Goal: Task Accomplishment & Management: Manage account settings

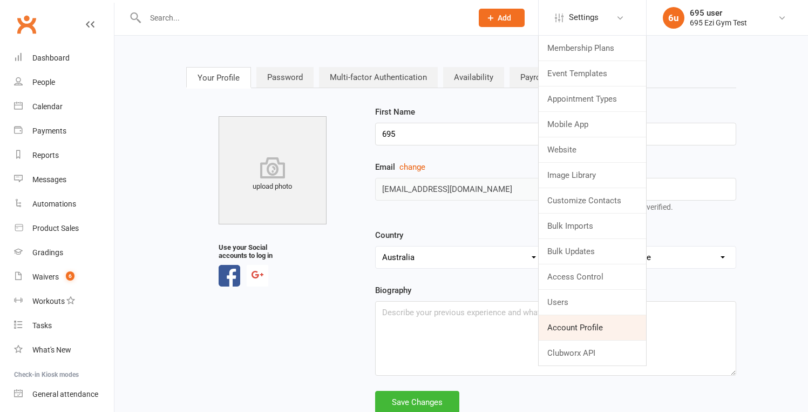
click at [587, 329] on link "Account Profile" at bounding box center [592, 327] width 107 height 25
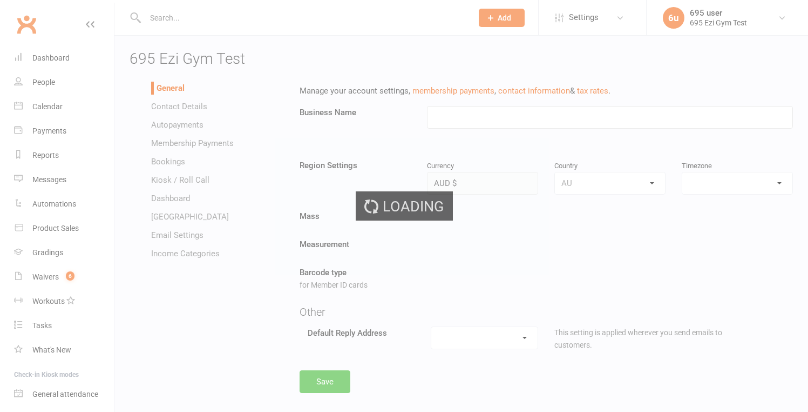
click at [483, 128] on div "Loading" at bounding box center [404, 206] width 808 height 412
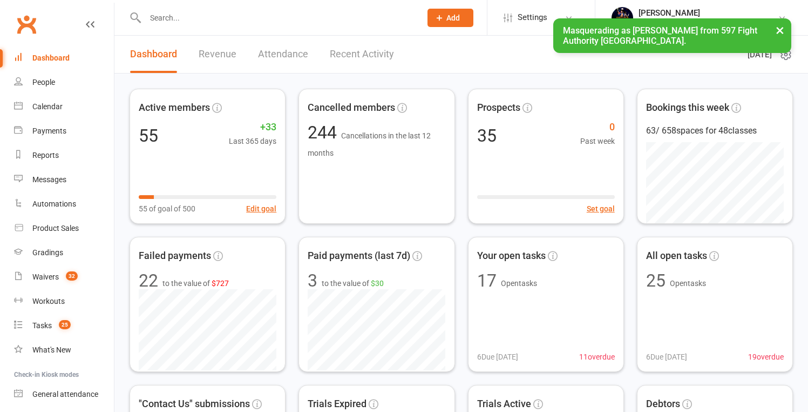
click at [777, 30] on button "×" at bounding box center [780, 29] width 19 height 23
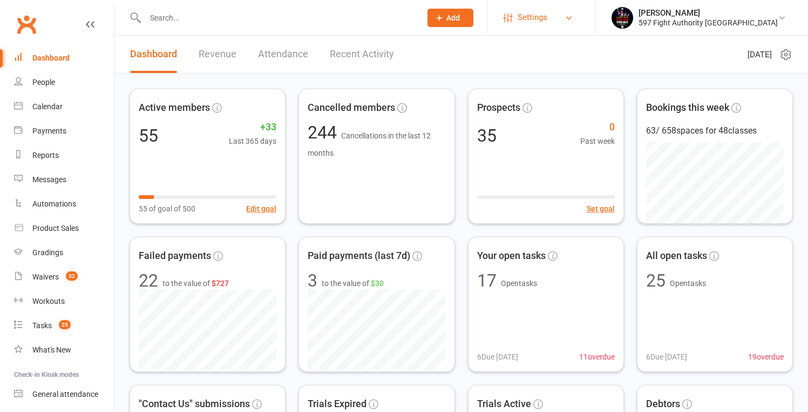
click at [548, 14] on span "Settings" at bounding box center [533, 17] width 30 height 24
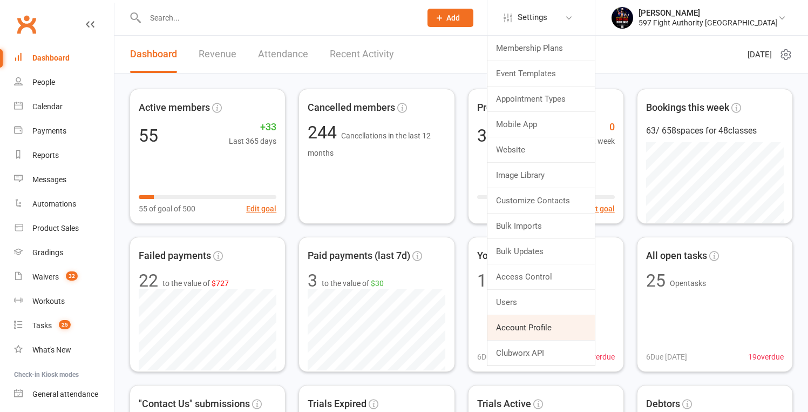
click at [595, 328] on link "Account Profile" at bounding box center [541, 327] width 107 height 25
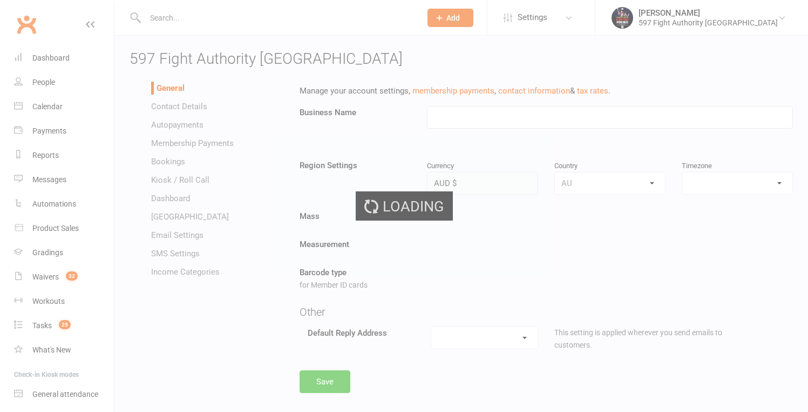
type input "597 Fight Authority [GEOGRAPHIC_DATA]"
select select "[GEOGRAPHIC_DATA]/[GEOGRAPHIC_DATA]"
select select "[EMAIL_ADDRESS][DOMAIN_NAME]"
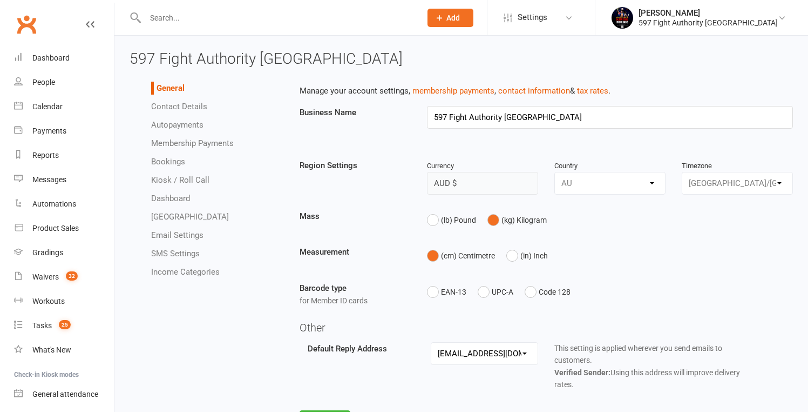
click at [162, 234] on link "Email Settings" at bounding box center [177, 235] width 52 height 10
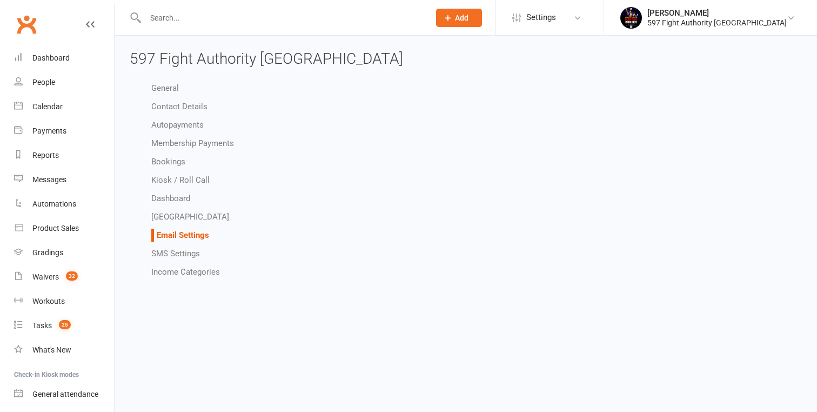
select select "do_not_send"
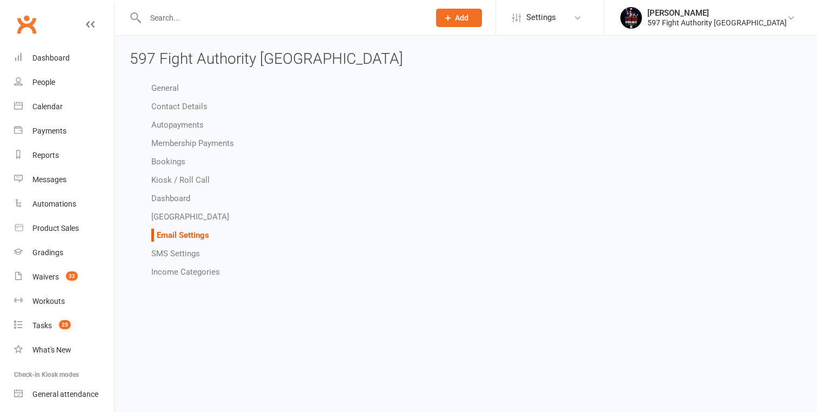
select select "do_not_send"
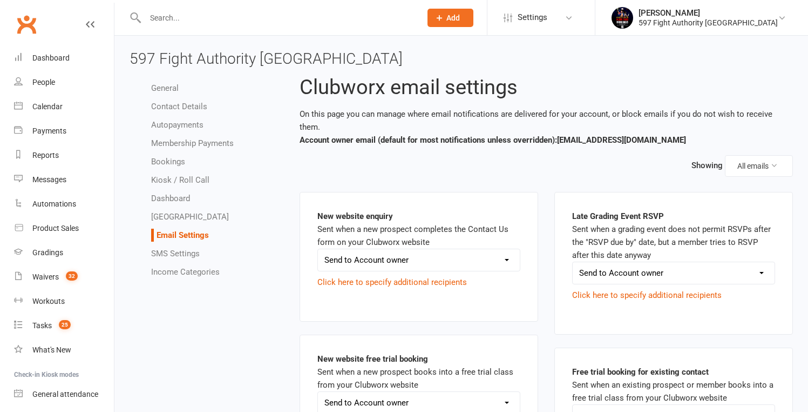
click at [475, 158] on div "Showing All emails" at bounding box center [547, 166] width 494 height 22
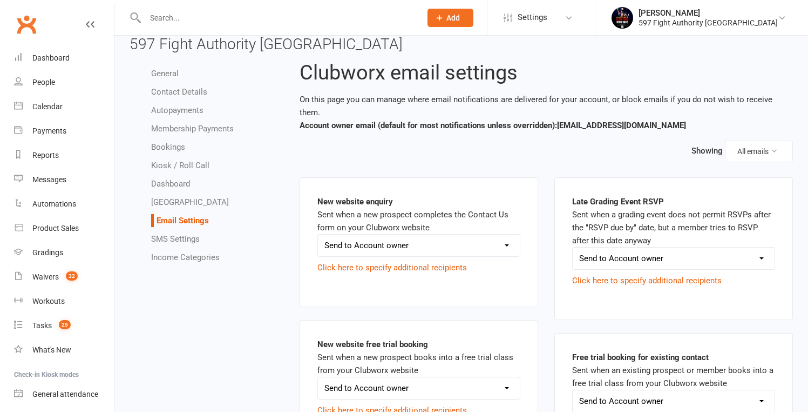
scroll to position [43, 0]
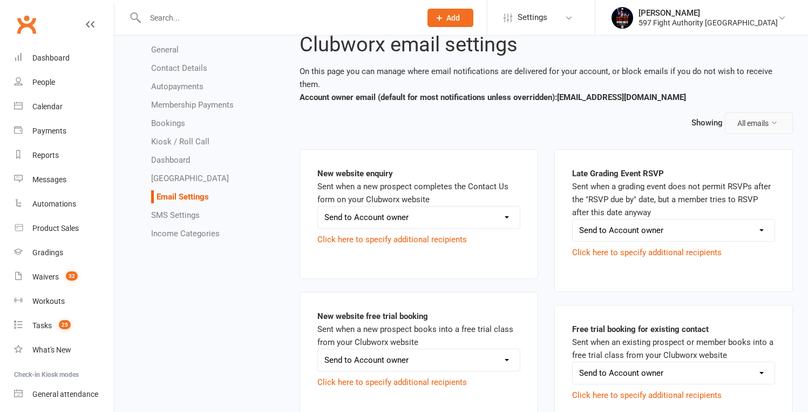
click at [766, 112] on button "All emails" at bounding box center [759, 123] width 68 height 22
drag, startPoint x: 513, startPoint y: 113, endPoint x: 274, endPoint y: 140, distance: 239.7
click at [512, 113] on div "Showing All emails" at bounding box center [547, 123] width 494 height 22
click at [176, 214] on link "SMS Settings" at bounding box center [175, 215] width 49 height 10
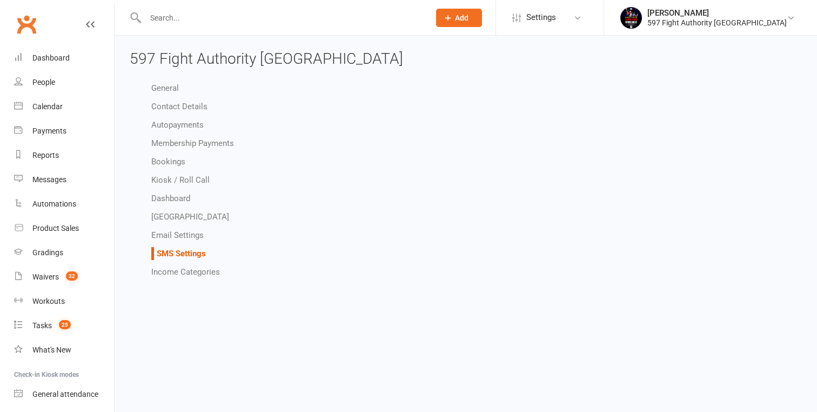
select select "add_sms_opt_out_instructions_for_prospects_only"
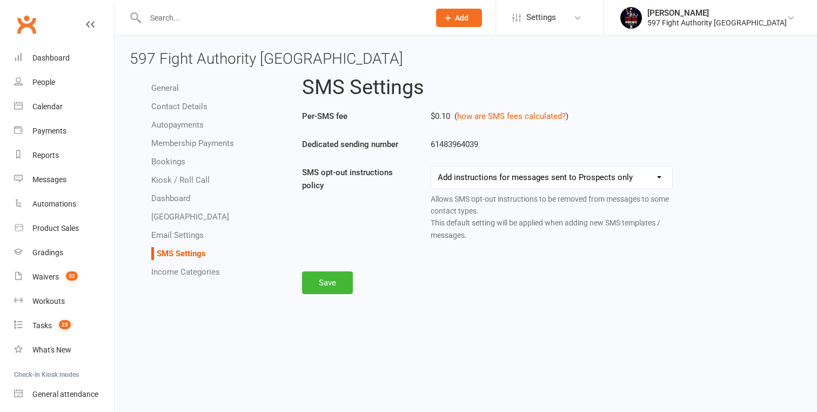
click at [174, 236] on link "Email Settings" at bounding box center [177, 235] width 52 height 10
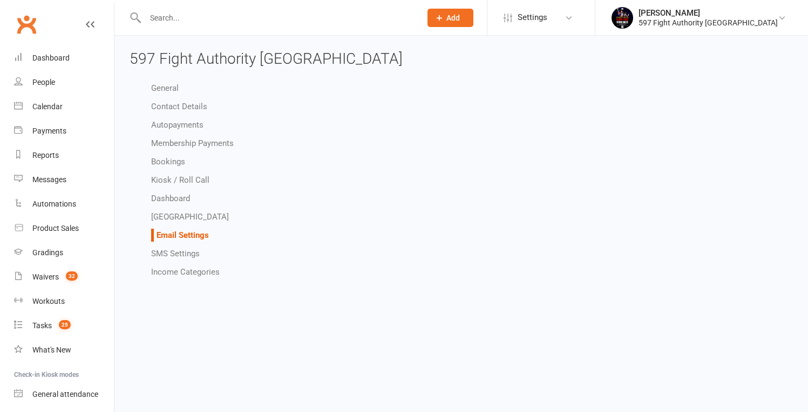
select select "do_not_send"
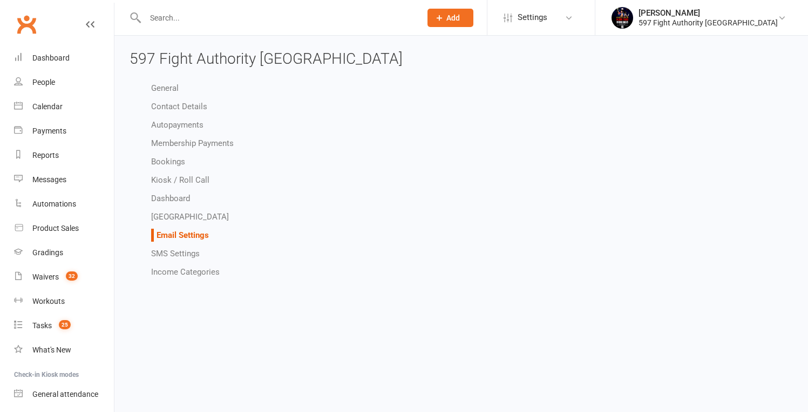
select select "do_not_send"
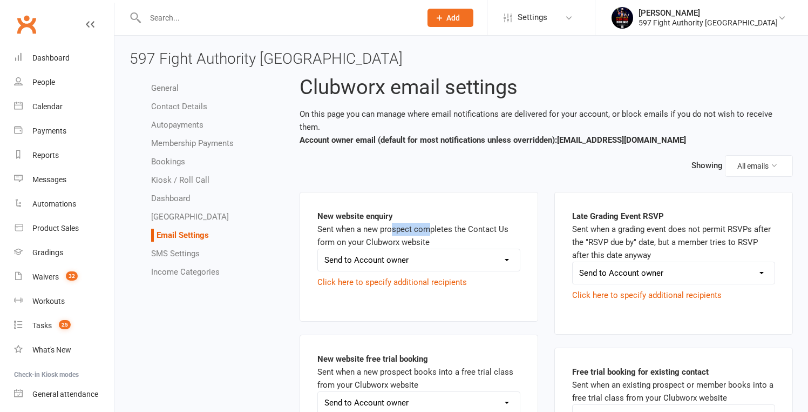
drag, startPoint x: 420, startPoint y: 215, endPoint x: 424, endPoint y: 223, distance: 8.7
click at [428, 221] on div "New website enquiry Sent when a new prospect completes the Contact Us form on y…" at bounding box center [419, 257] width 203 height 94
click at [400, 221] on div "New website enquiry Sent when a new prospect completes the Contact Us form on y…" at bounding box center [419, 257] width 203 height 94
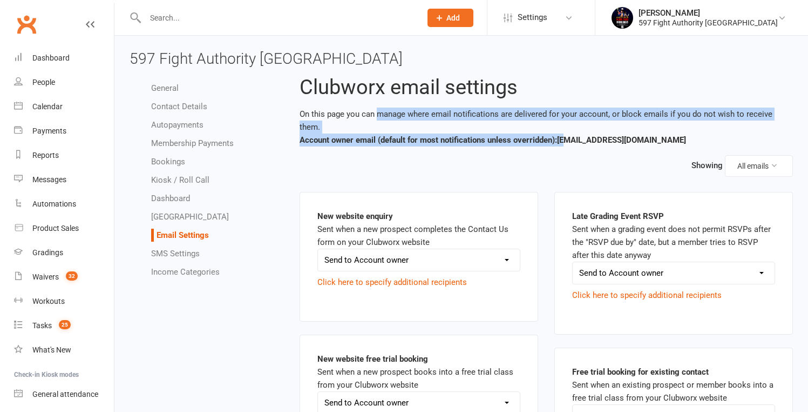
drag, startPoint x: 379, startPoint y: 113, endPoint x: 574, endPoint y: 131, distance: 195.3
click at [574, 131] on p "On this page you can manage where email notifications are delivered for your ac…" at bounding box center [547, 126] width 494 height 39
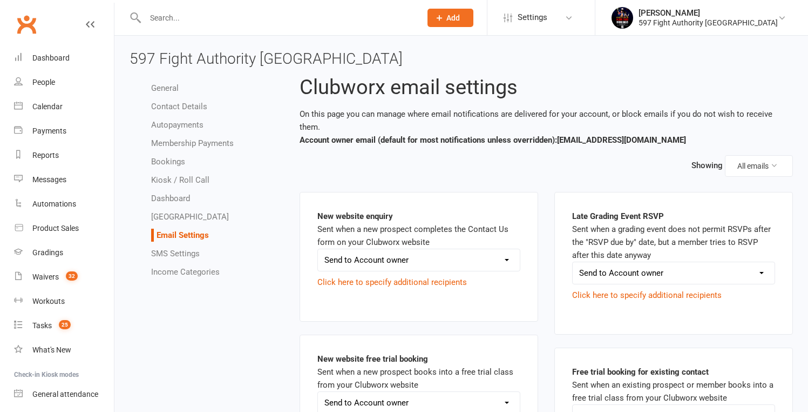
click at [601, 135] on b "Account owner email (default for most notifications unless overridden): melina@…" at bounding box center [493, 140] width 387 height 10
click at [168, 250] on link "SMS Settings" at bounding box center [175, 253] width 49 height 10
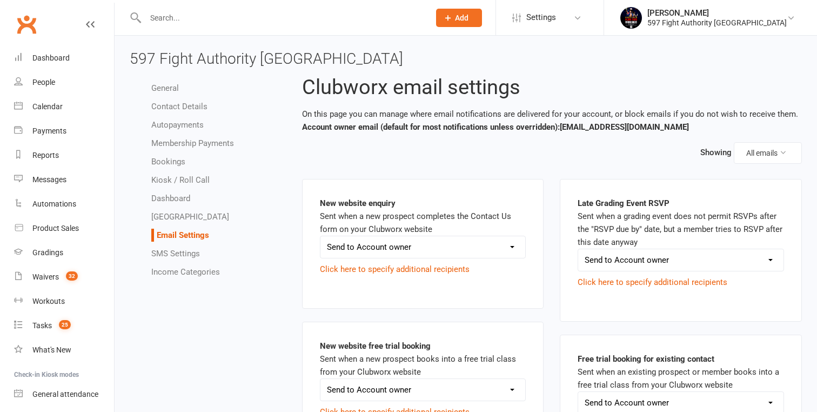
select select "add_sms_opt_out_instructions_for_prospects_only"
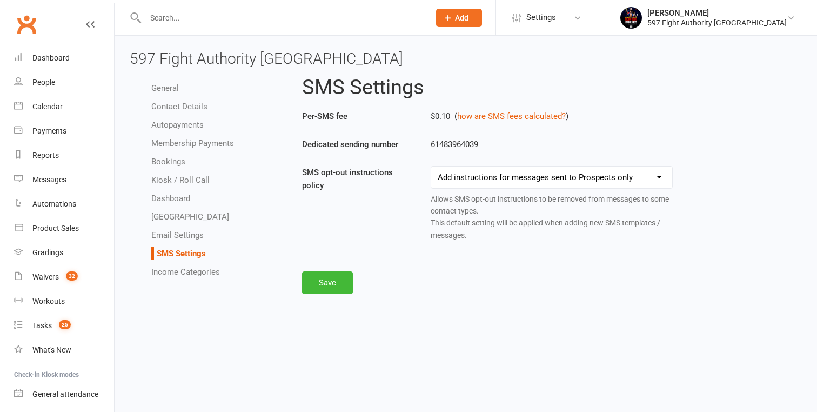
click at [167, 237] on link "Email Settings" at bounding box center [177, 235] width 52 height 10
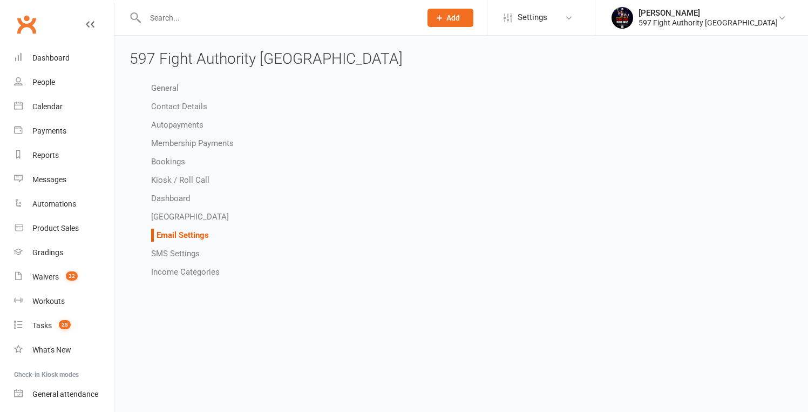
select select "do_not_send"
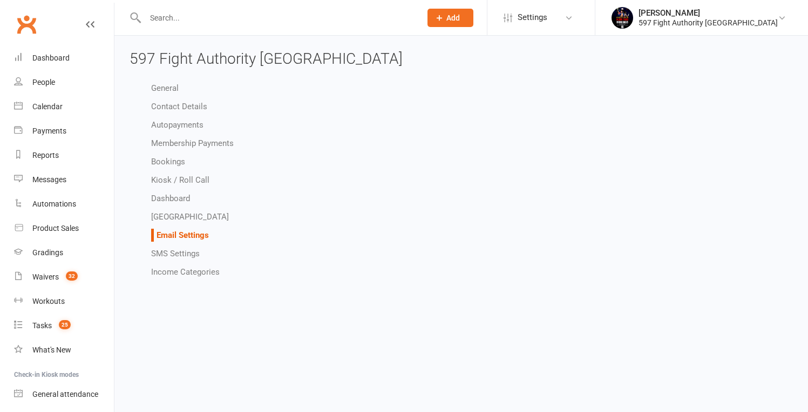
select select "do_not_send"
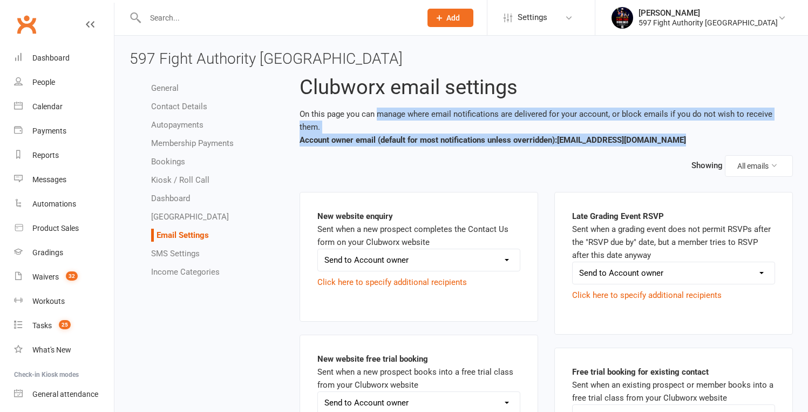
drag, startPoint x: 476, startPoint y: 117, endPoint x: 618, endPoint y: 136, distance: 143.3
click at [608, 135] on b "Account owner email (default for most notifications unless overridden): melina@…" at bounding box center [493, 140] width 387 height 10
drag, startPoint x: 618, startPoint y: 125, endPoint x: 348, endPoint y: 112, distance: 269.8
click at [348, 112] on p "On this page you can manage where email notifications are delivered for your ac…" at bounding box center [547, 126] width 494 height 39
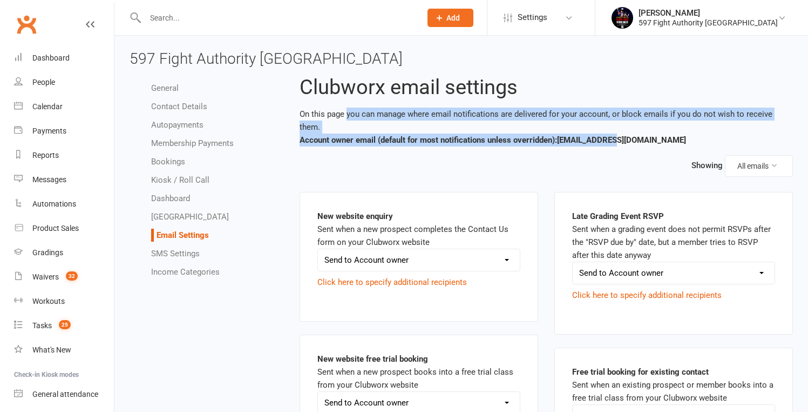
click at [348, 112] on p "On this page you can manage where email notifications are delivered for your ac…" at bounding box center [547, 126] width 494 height 39
drag, startPoint x: 346, startPoint y: 114, endPoint x: 606, endPoint y: 127, distance: 260.6
click at [606, 127] on p "On this page you can manage where email notifications are delivered for your ac…" at bounding box center [547, 126] width 494 height 39
click at [606, 135] on b "Account owner email (default for most notifications unless overridden): melina@…" at bounding box center [493, 140] width 387 height 10
